Goal: Task Accomplishment & Management: Manage account settings

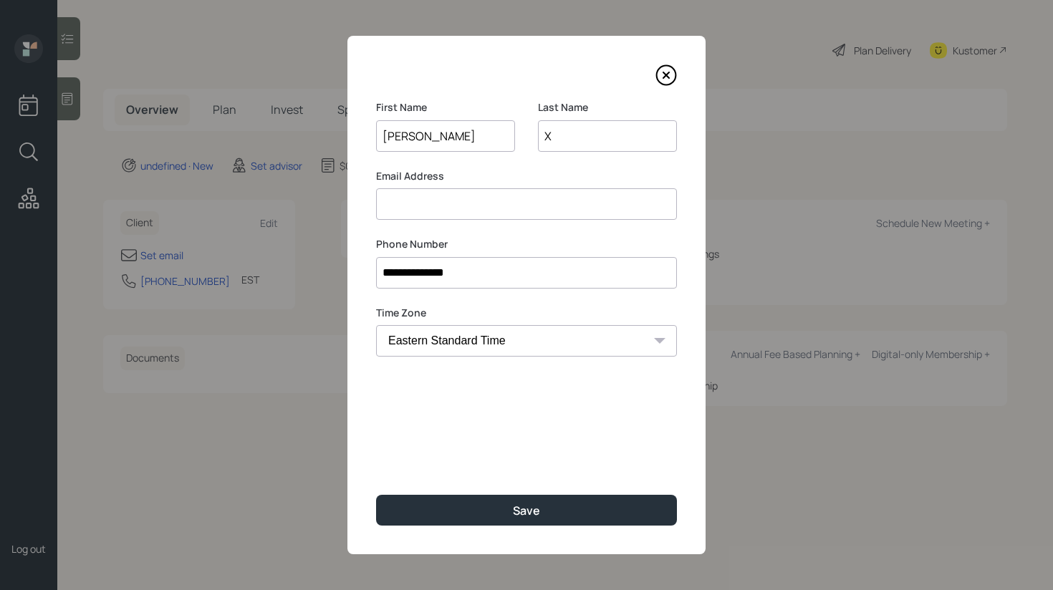
type input "X"
click at [405, 218] on input at bounding box center [526, 204] width 301 height 32
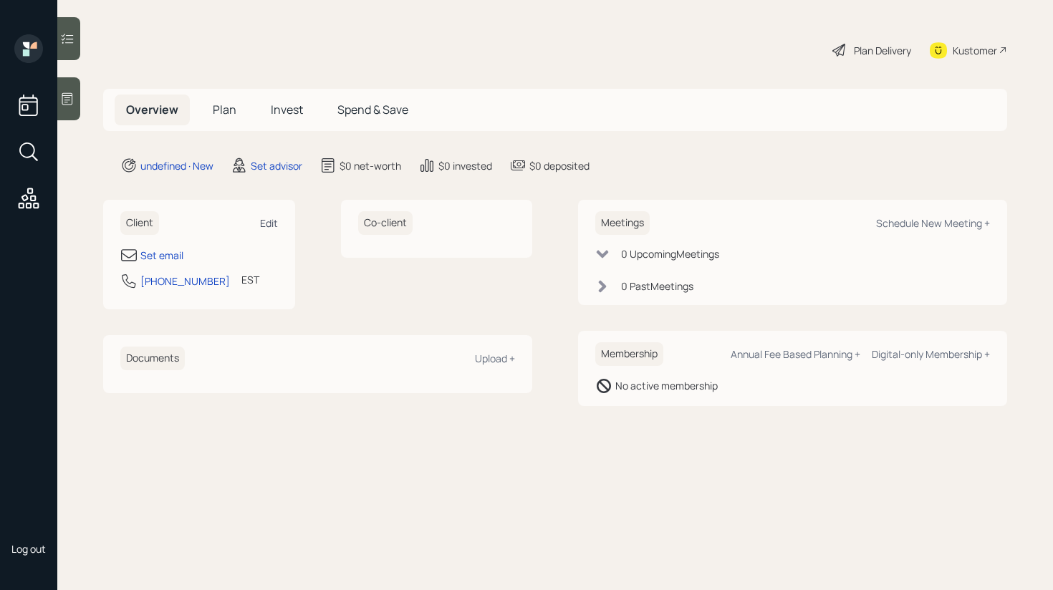
click at [277, 229] on div "Edit" at bounding box center [269, 223] width 18 height 14
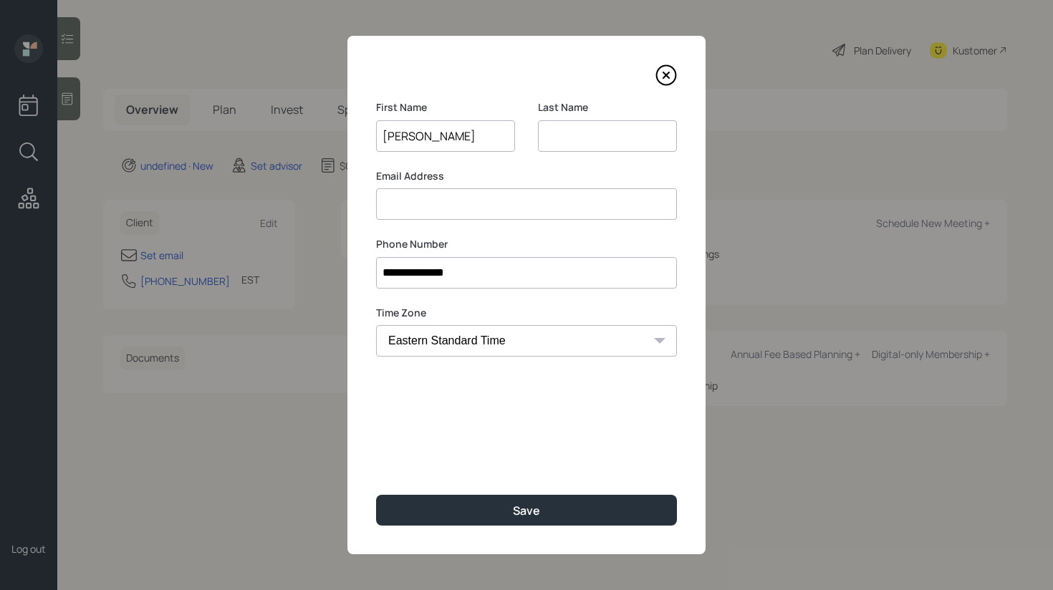
type input "[PERSON_NAME]"
type input "X"
click at [442, 212] on input at bounding box center [526, 204] width 301 height 32
click at [450, 206] on input at bounding box center [526, 204] width 301 height 32
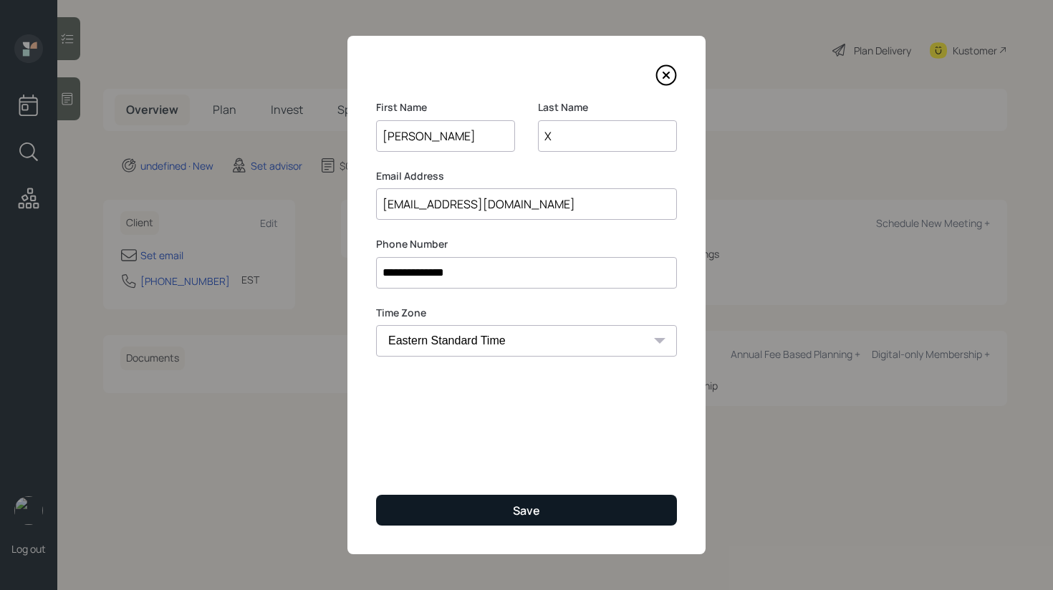
type input "coolpearl47@gmail.com"
click at [499, 507] on button "Save" at bounding box center [526, 510] width 301 height 31
